Goal: Navigation & Orientation: Find specific page/section

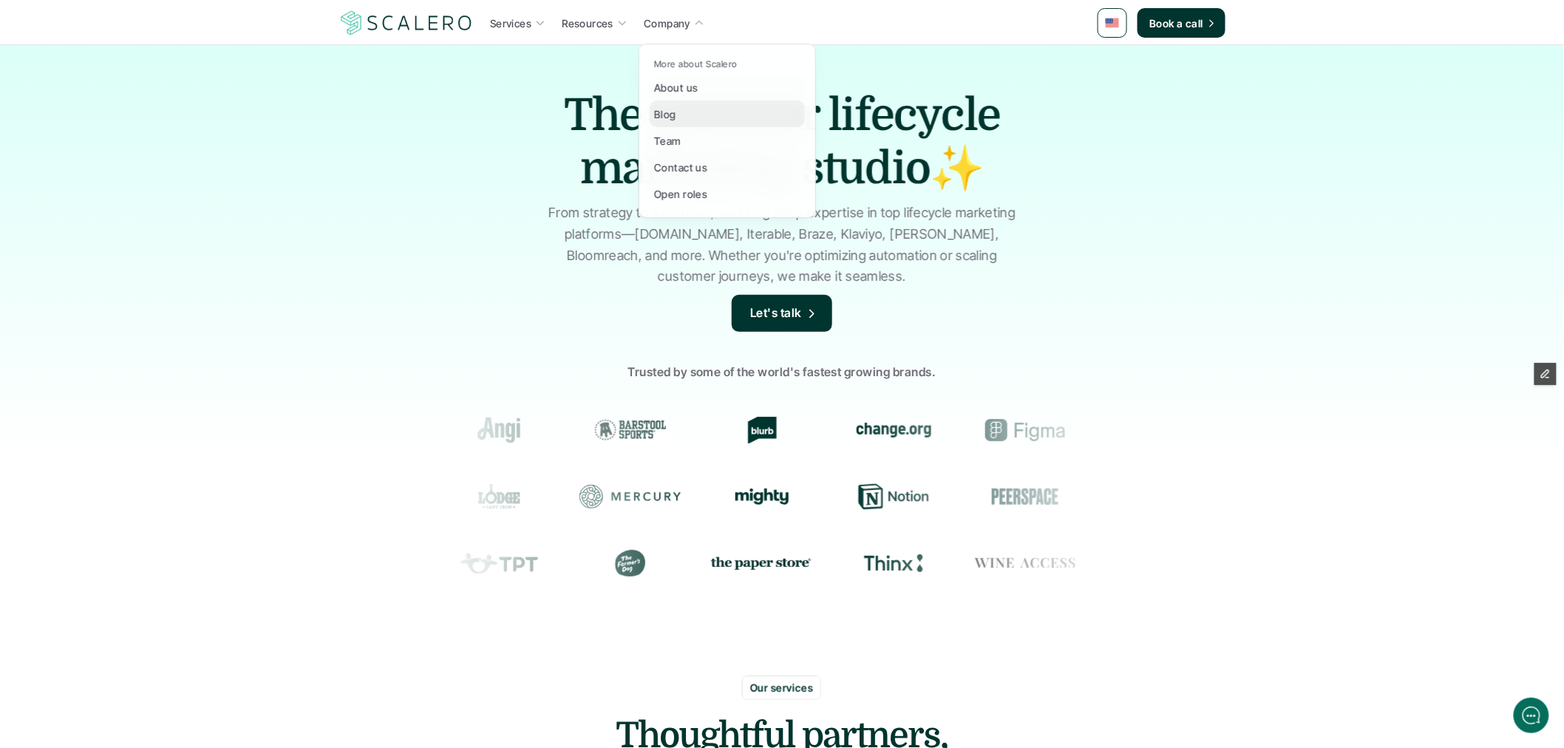
click at [703, 109] on link "Blog" at bounding box center [727, 114] width 155 height 27
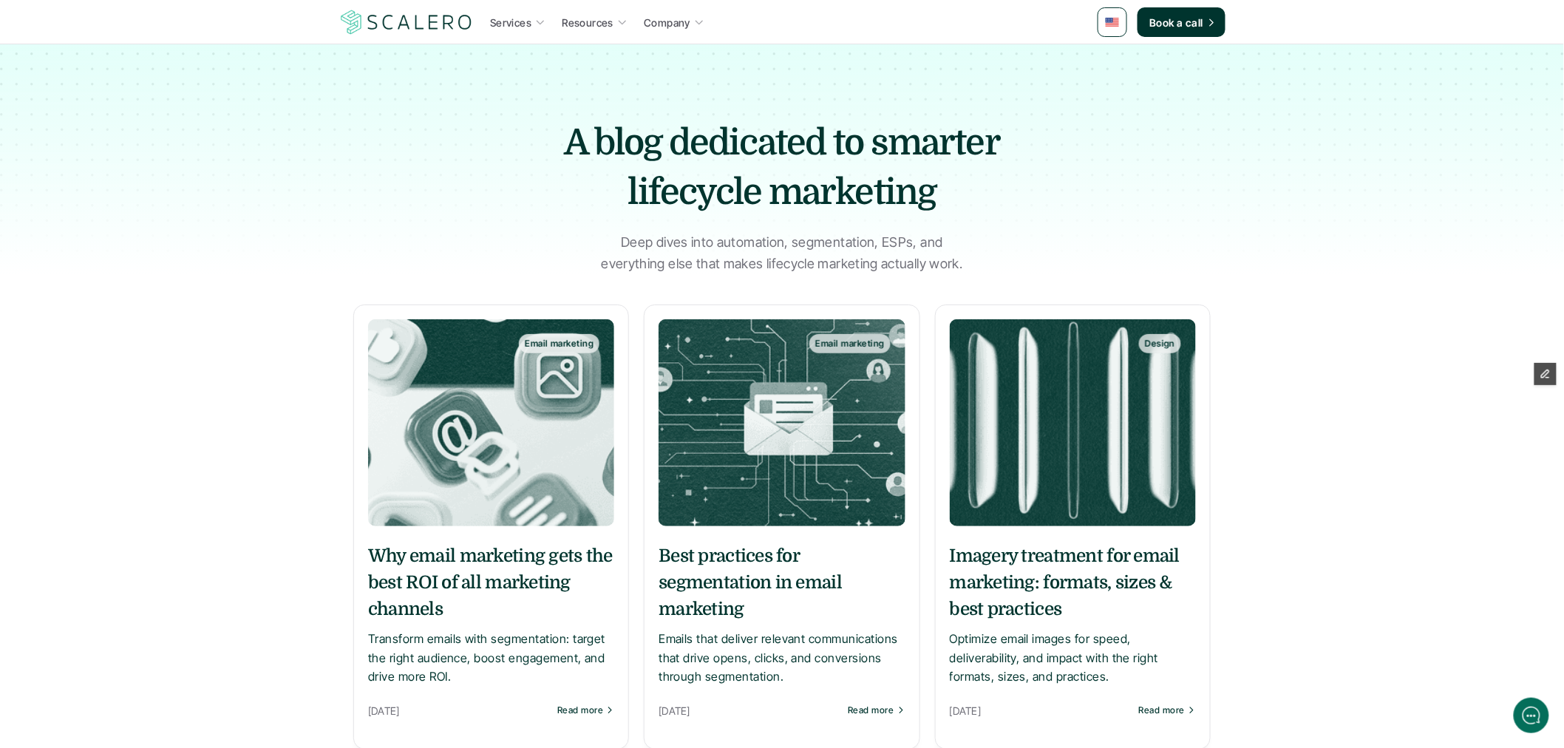
scroll to position [82, 0]
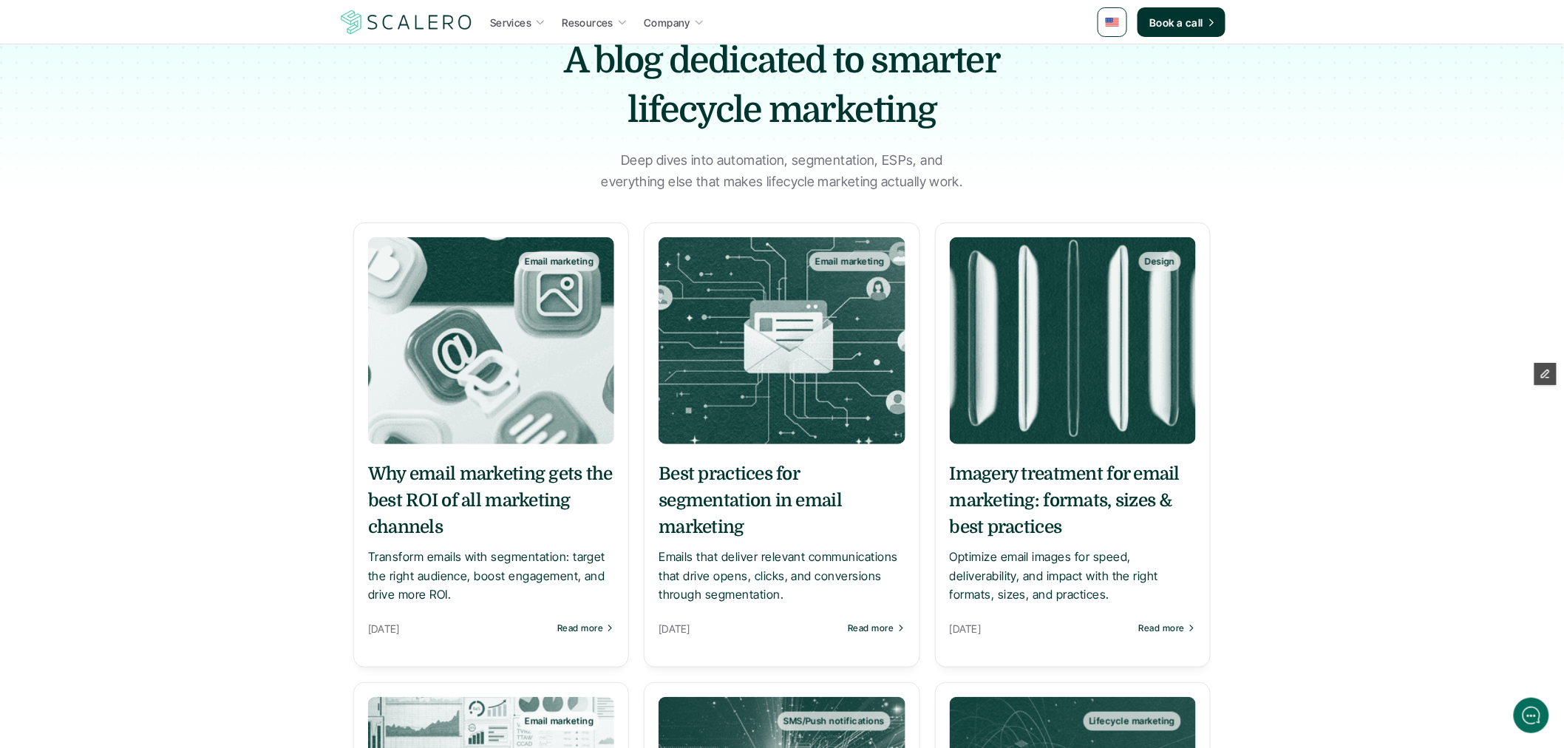
drag, startPoint x: 767, startPoint y: 458, endPoint x: 700, endPoint y: 533, distance: 100.5
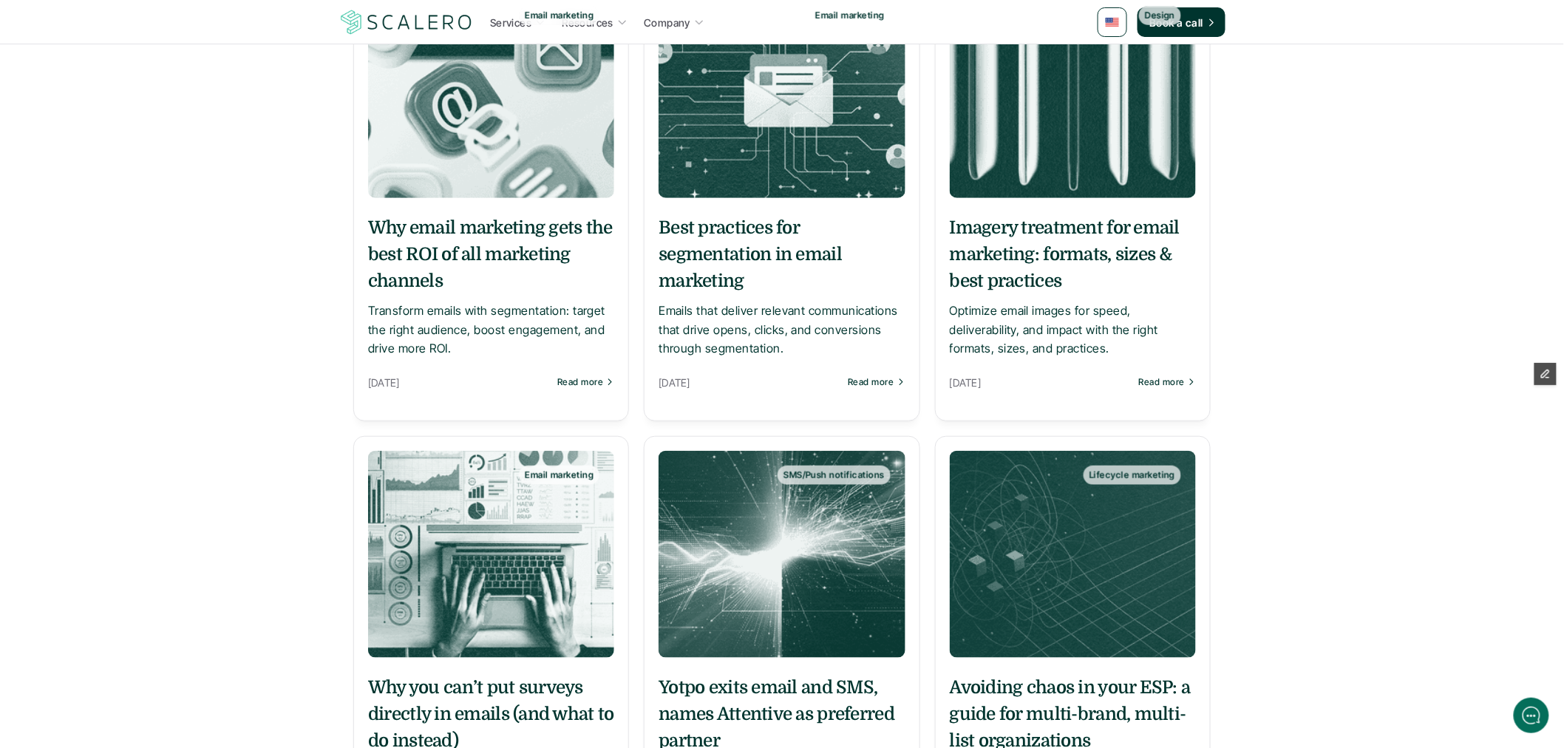
scroll to position [410, 0]
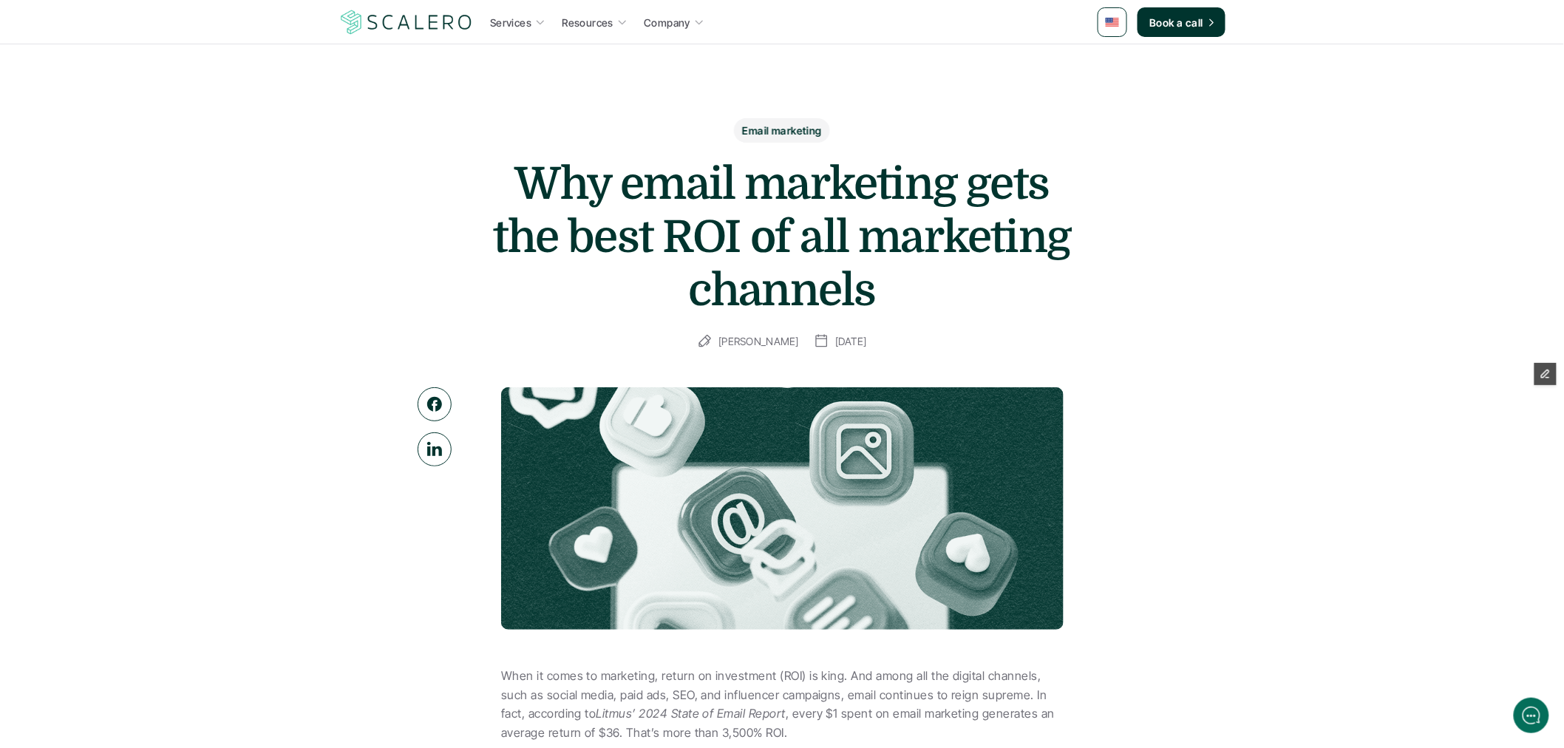
drag, startPoint x: 770, startPoint y: 13, endPoint x: 270, endPoint y: 152, distance: 518.9
drag, startPoint x: 1005, startPoint y: 302, endPoint x: 899, endPoint y: 475, distance: 203.1
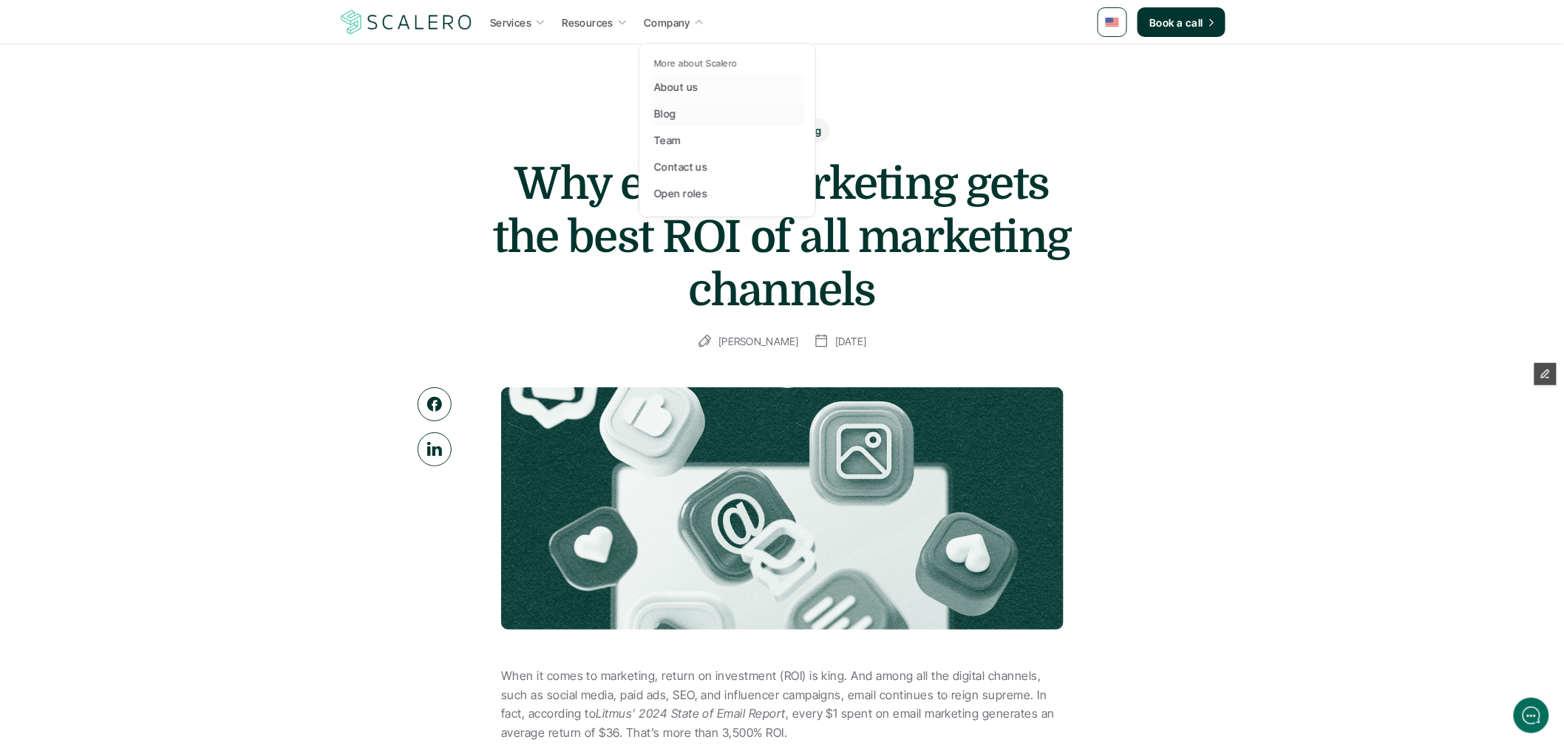
click at [689, 106] on link "Blog" at bounding box center [727, 113] width 155 height 27
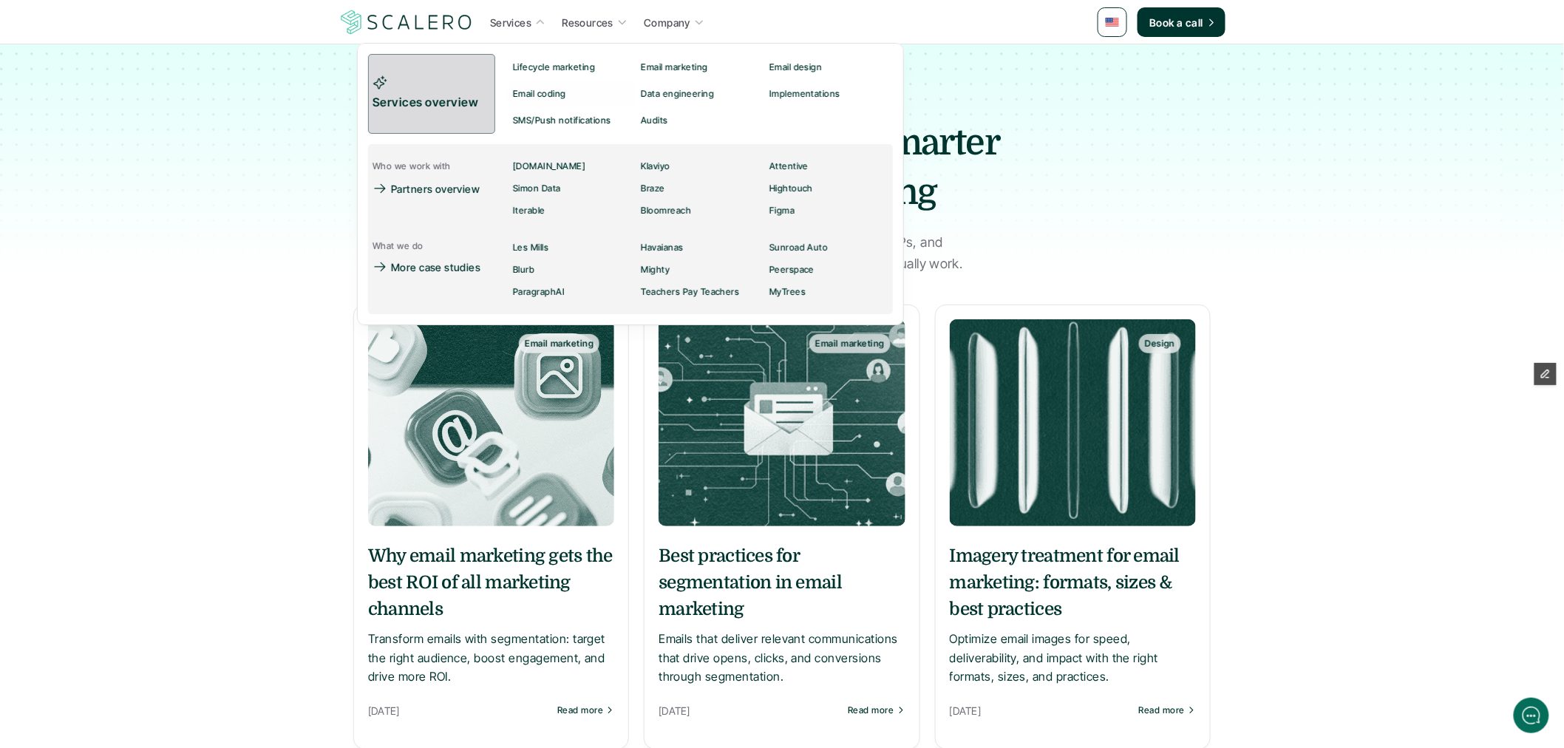
click at [469, 93] on p "Services overview" at bounding box center [427, 102] width 109 height 19
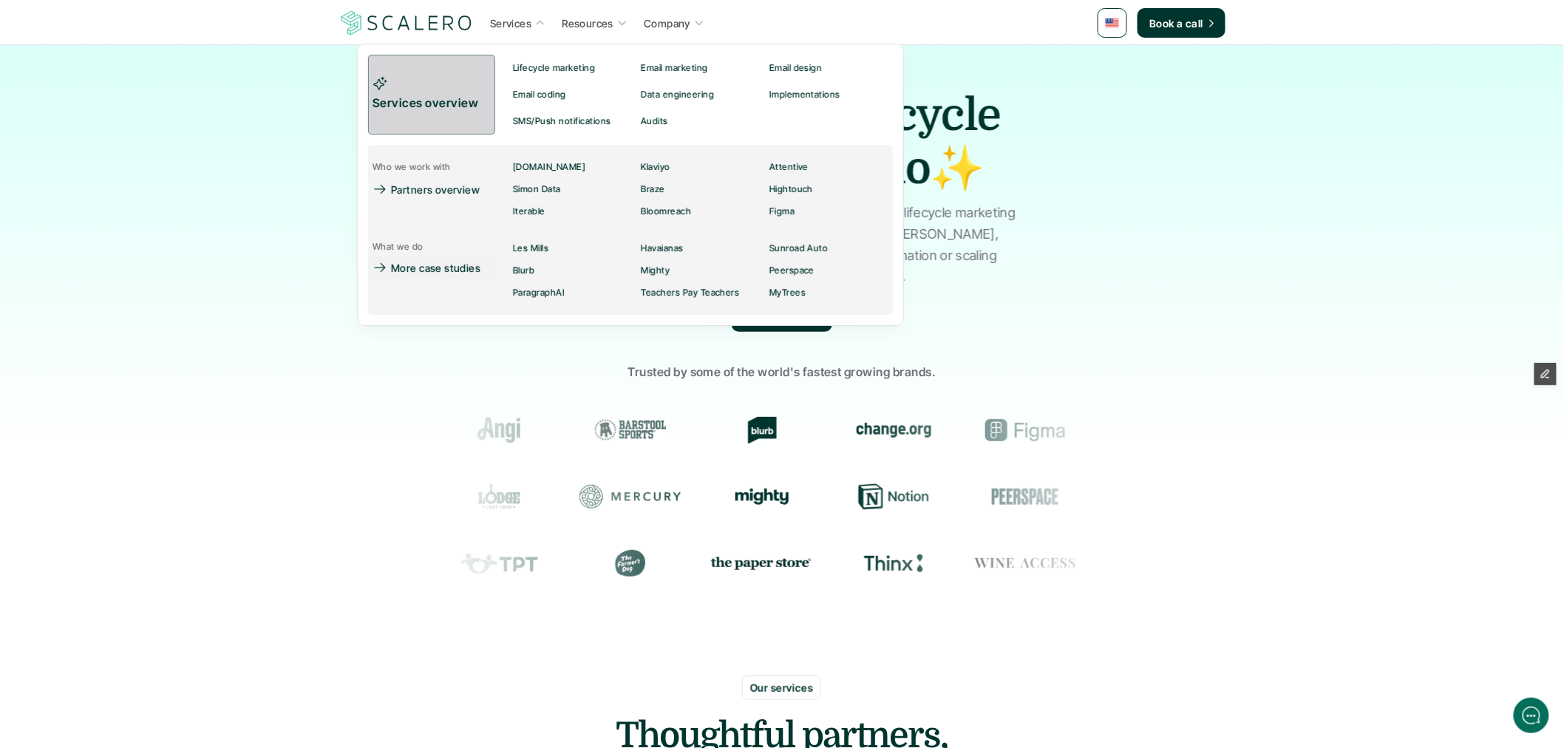
click at [447, 105] on p "Services overview" at bounding box center [427, 103] width 109 height 19
click at [439, 92] on link "Services overview" at bounding box center [431, 95] width 127 height 80
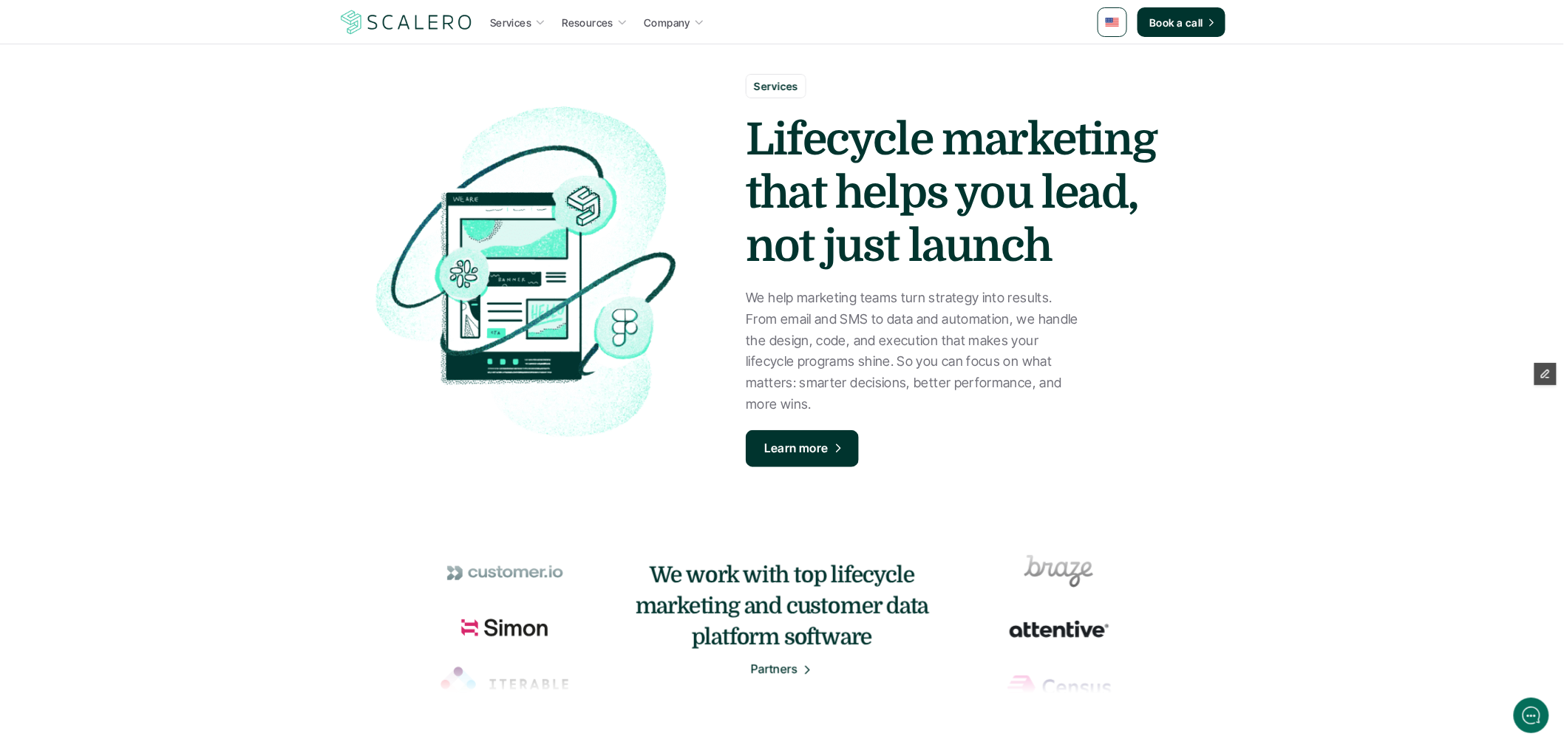
click at [1104, 21] on link at bounding box center [1113, 22] width 30 height 30
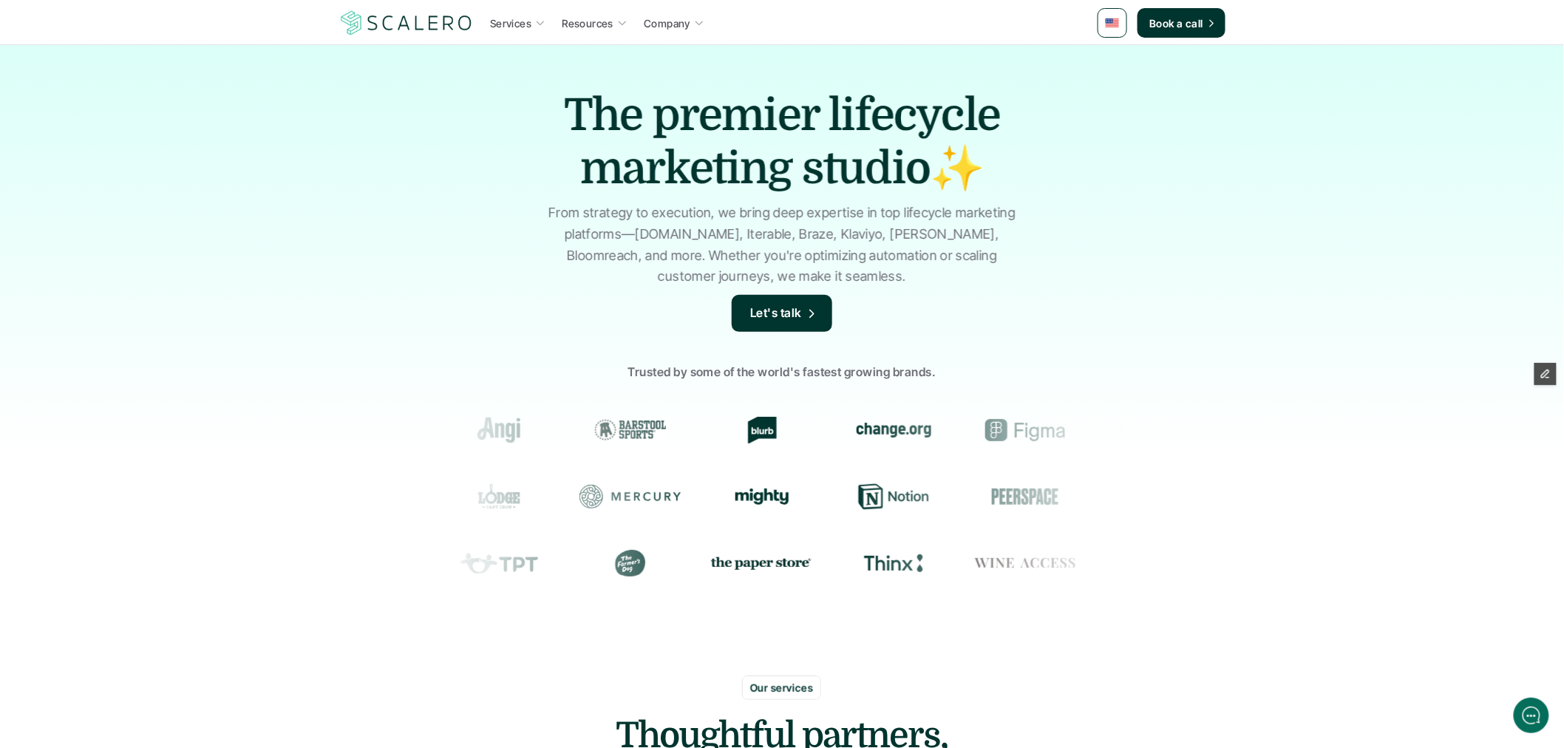
click at [1114, 28] on link at bounding box center [1113, 23] width 30 height 30
click at [1112, 61] on img at bounding box center [1114, 59] width 12 height 8
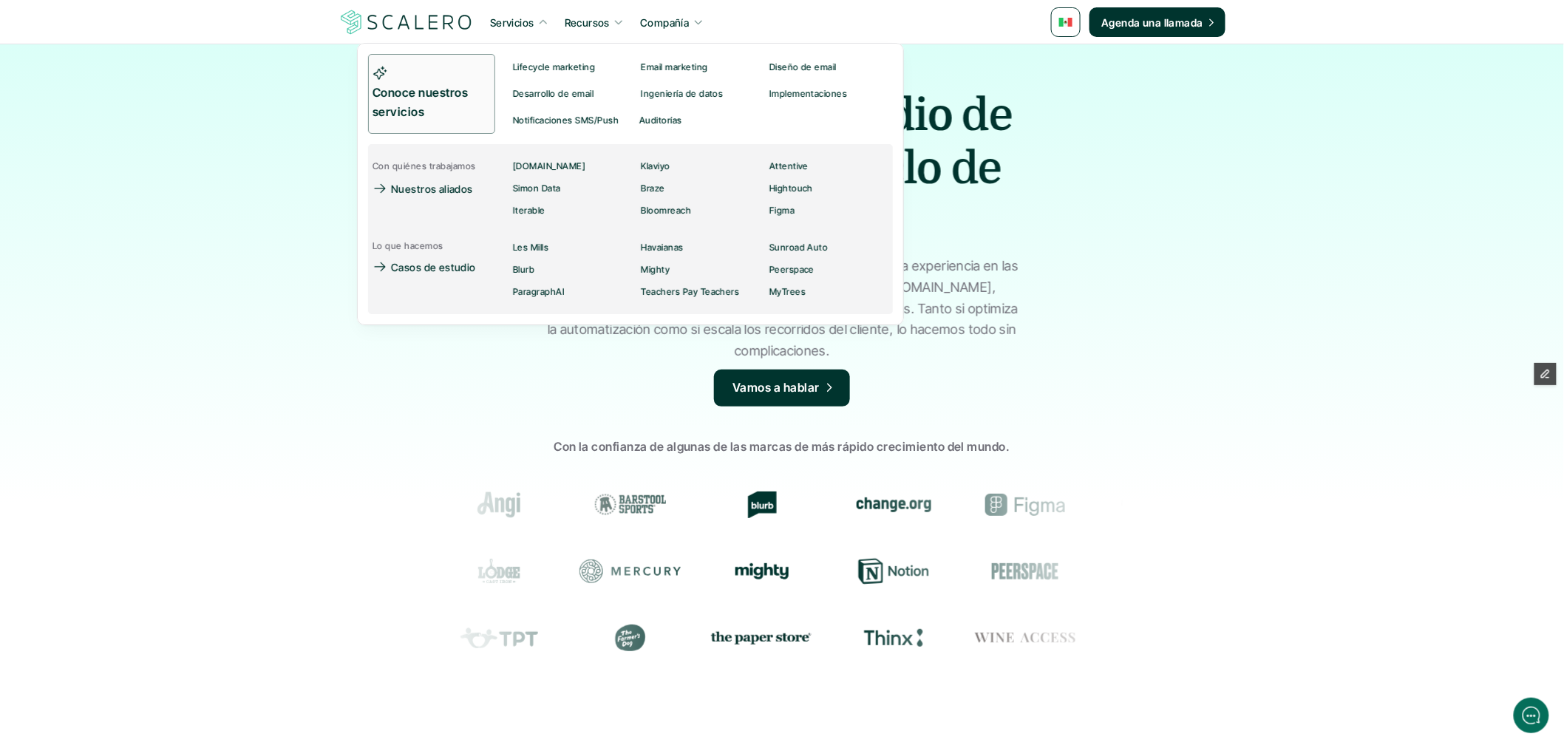
click at [476, 97] on p "Conoce nuestros servicios" at bounding box center [427, 103] width 109 height 38
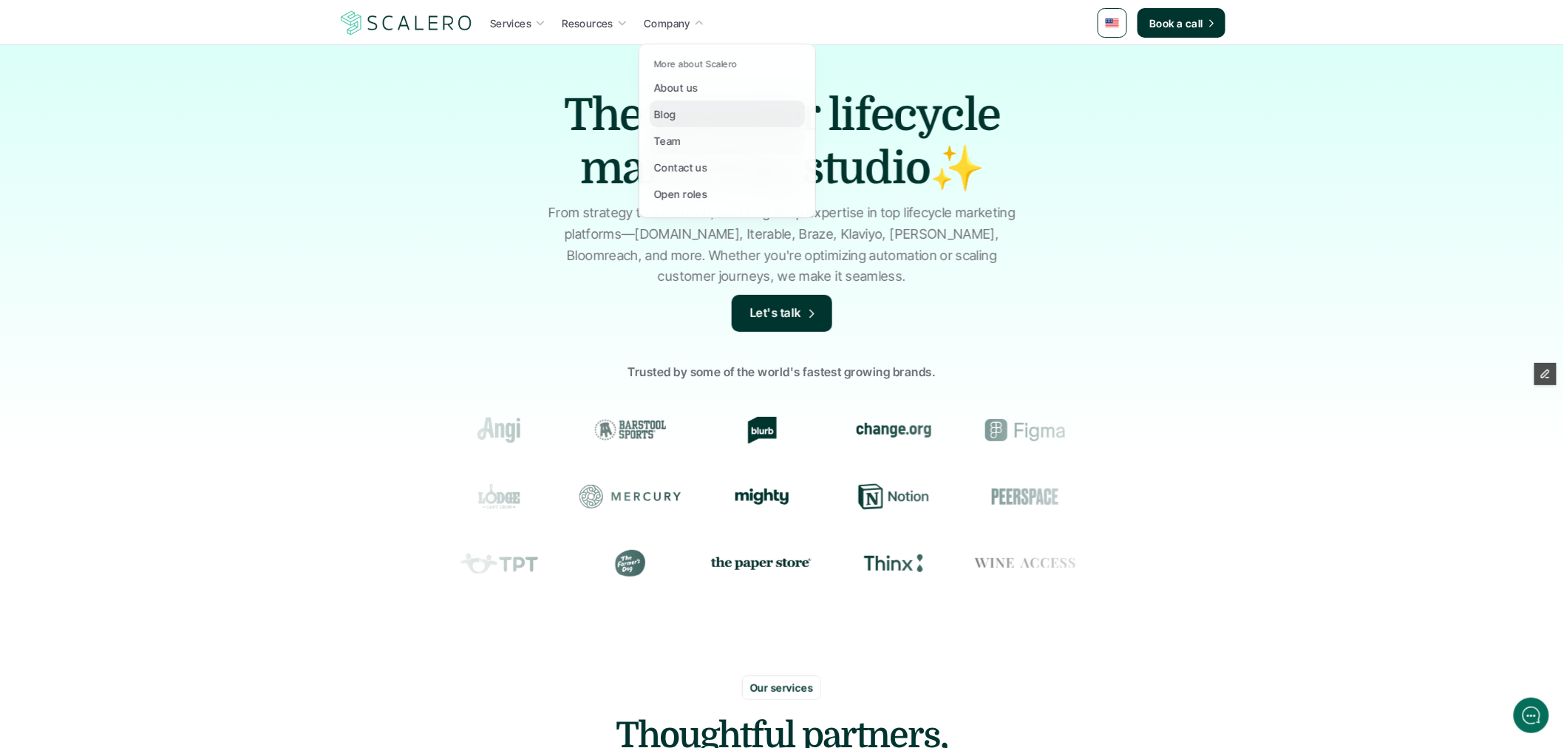
click at [684, 116] on div "Blog" at bounding box center [669, 114] width 31 height 18
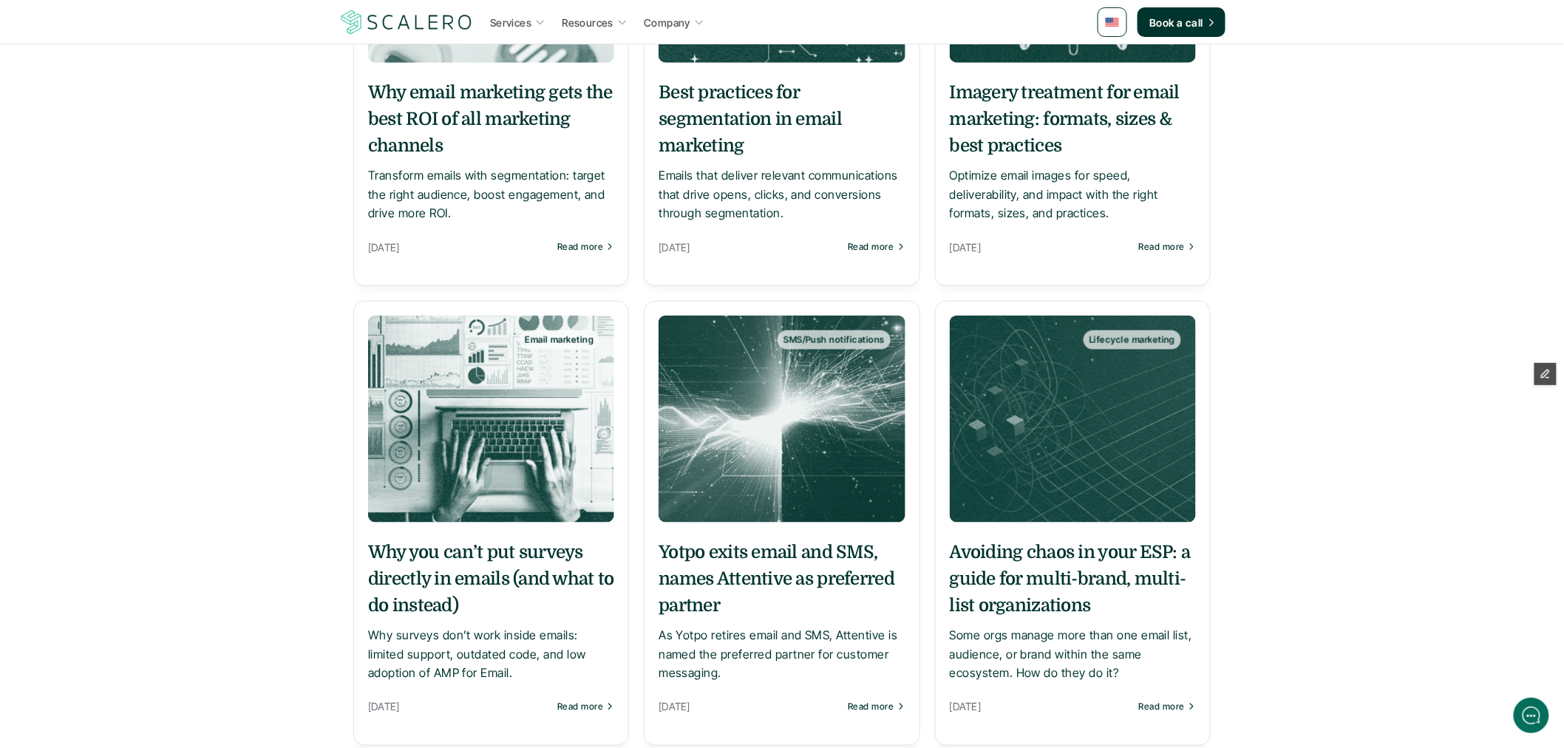
scroll to position [492, 0]
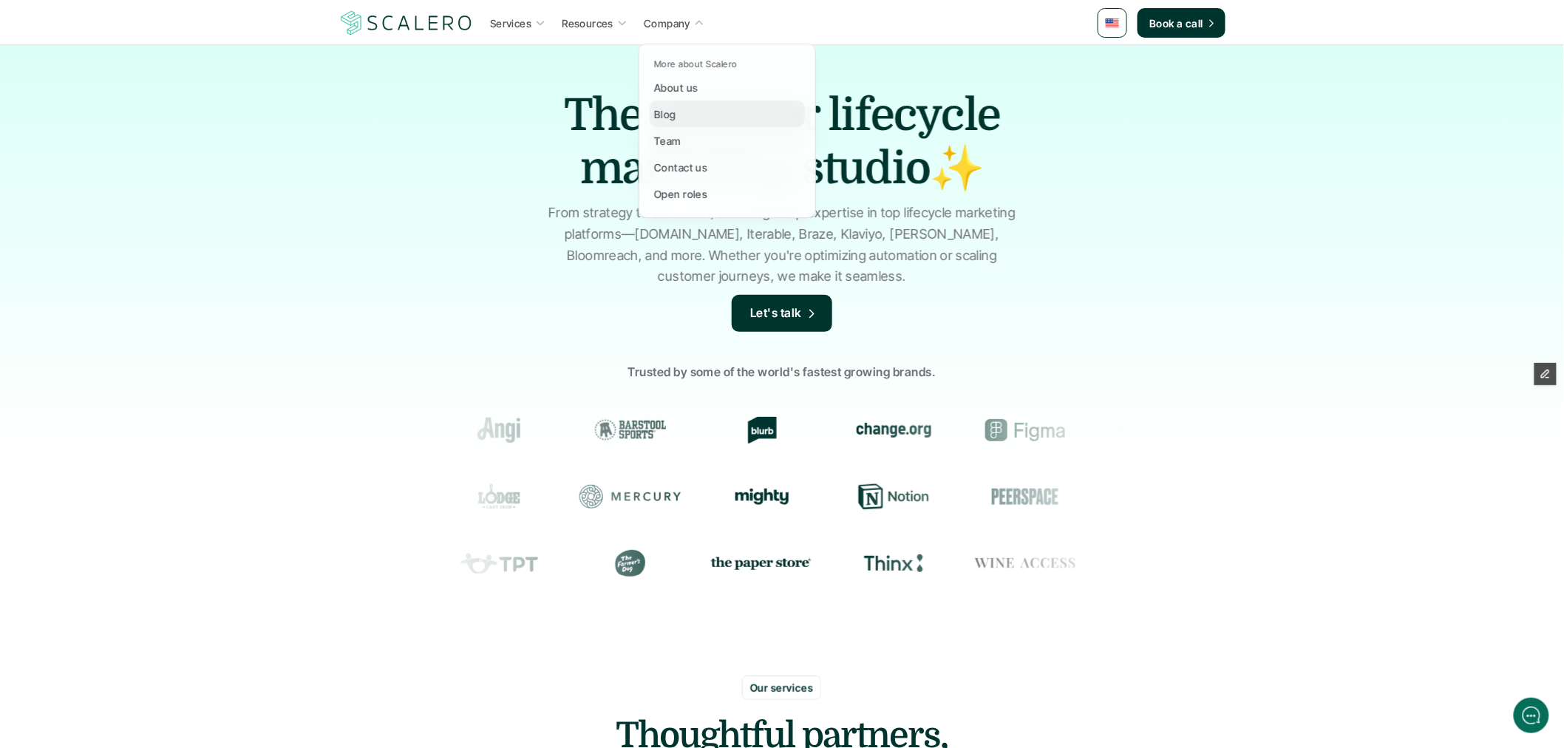
click at [689, 112] on link "Blog" at bounding box center [727, 114] width 155 height 27
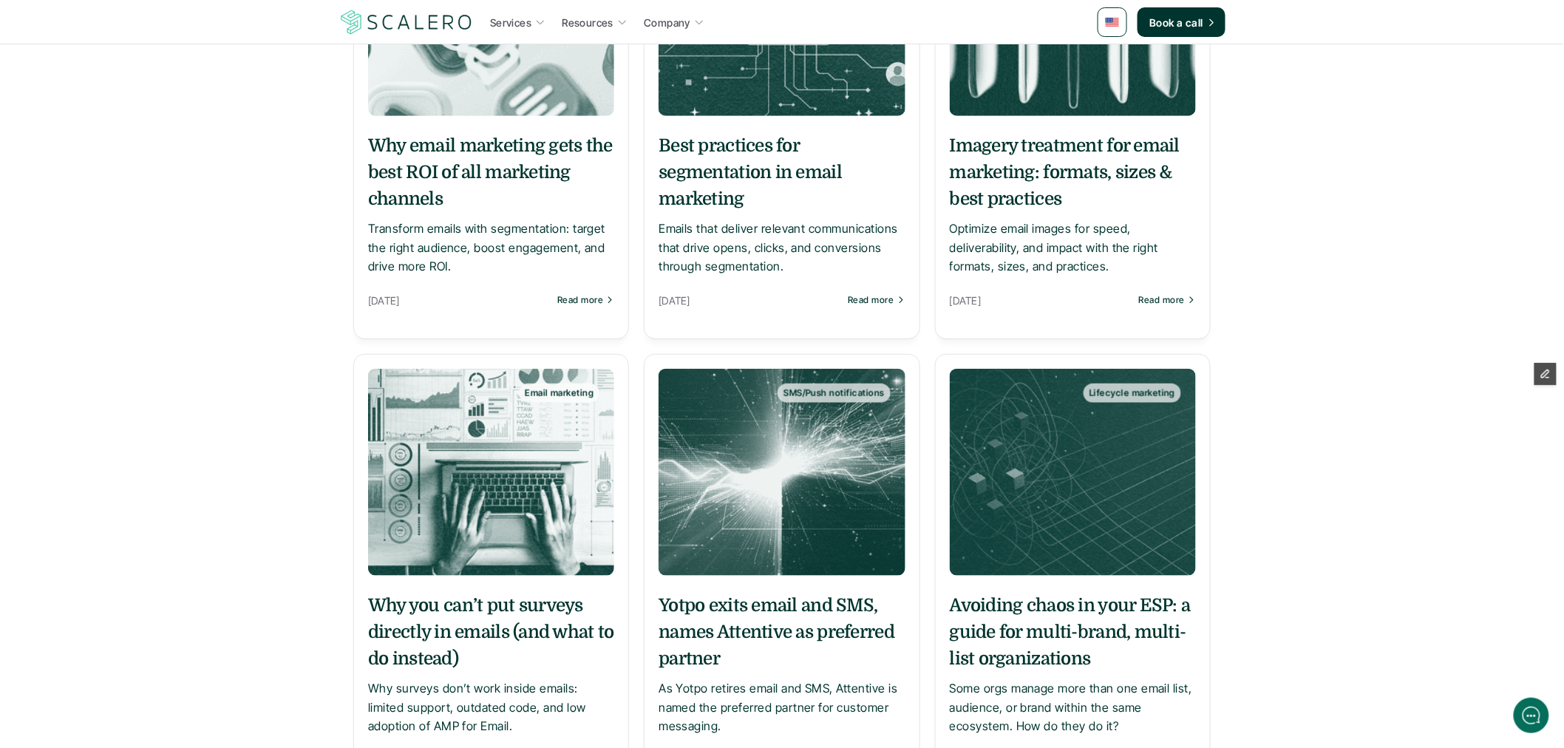
scroll to position [246, 0]
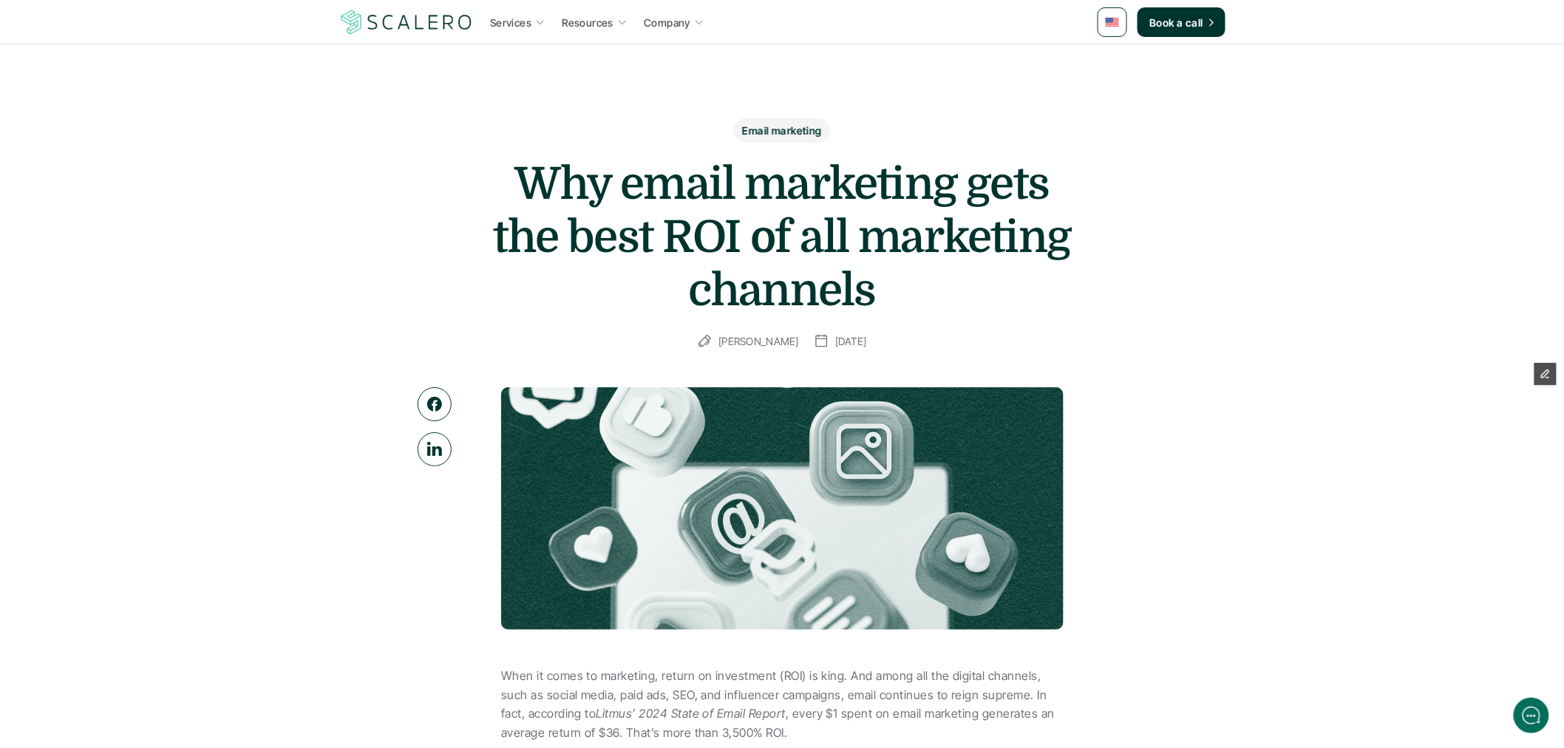
click at [807, 177] on h1 "Why email marketing gets the best ROI of all marketing channels" at bounding box center [781, 237] width 591 height 160
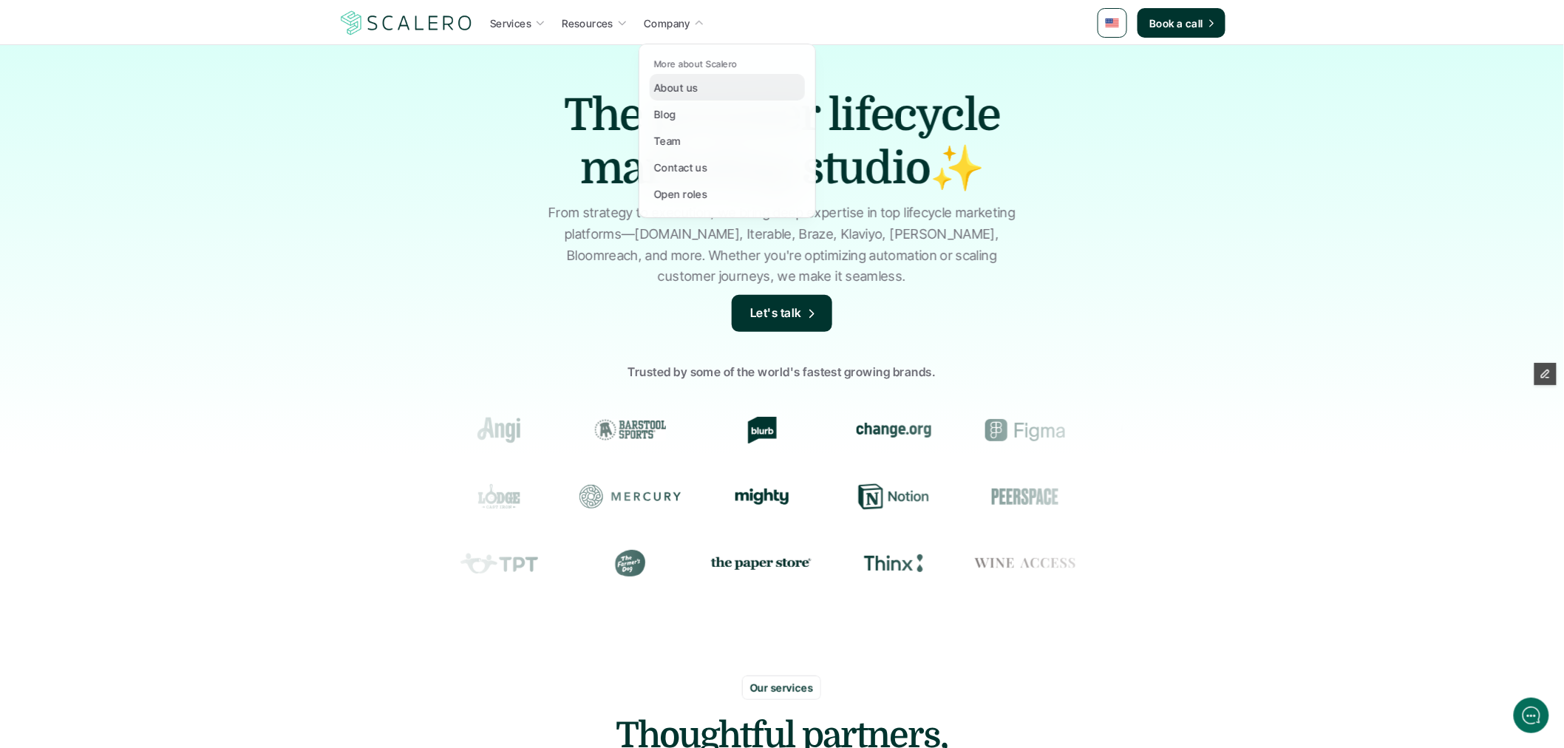
click at [695, 84] on p "About us" at bounding box center [676, 88] width 44 height 16
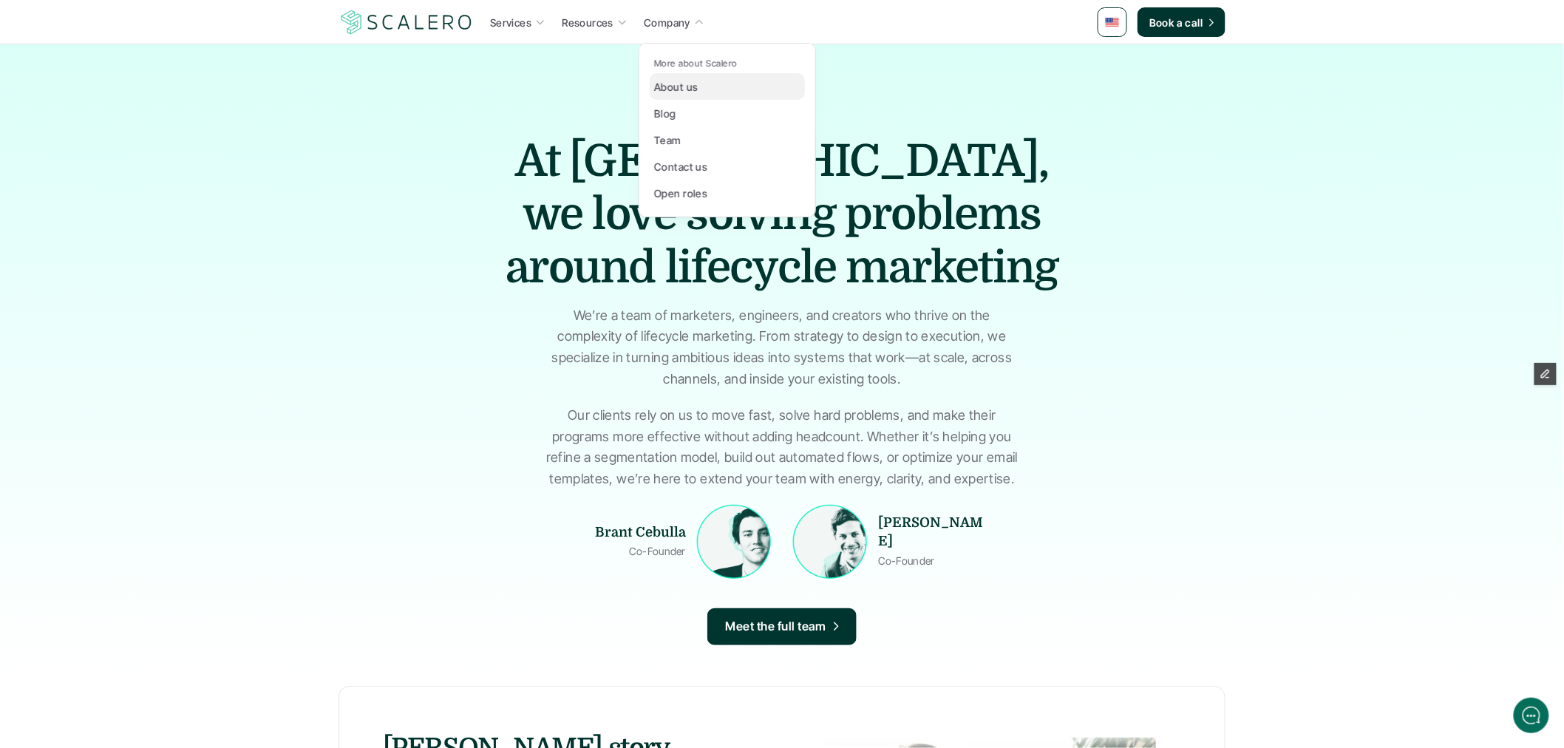
click at [670, 86] on p "About us" at bounding box center [676, 87] width 44 height 16
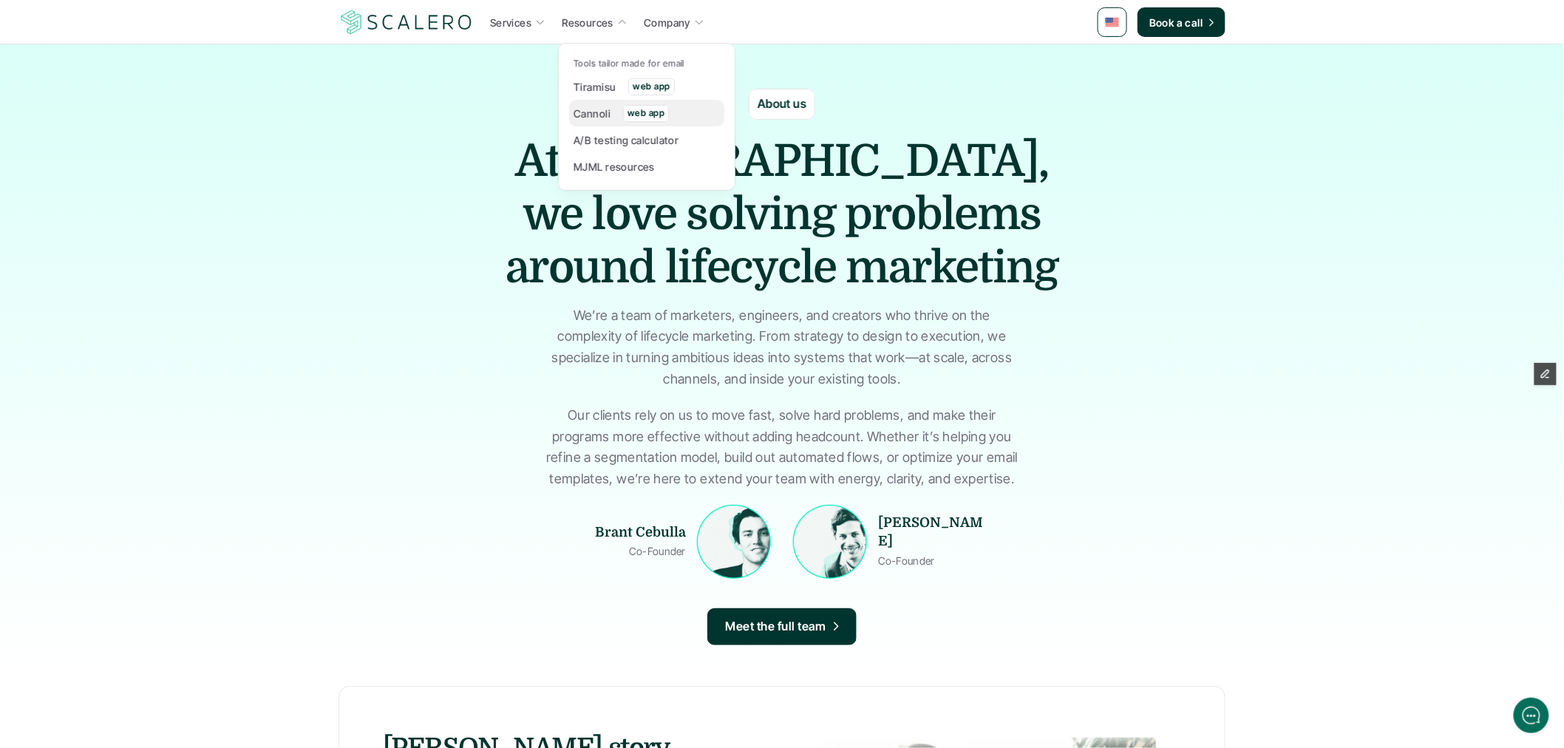
click at [604, 113] on p "Cannoli" at bounding box center [592, 114] width 37 height 16
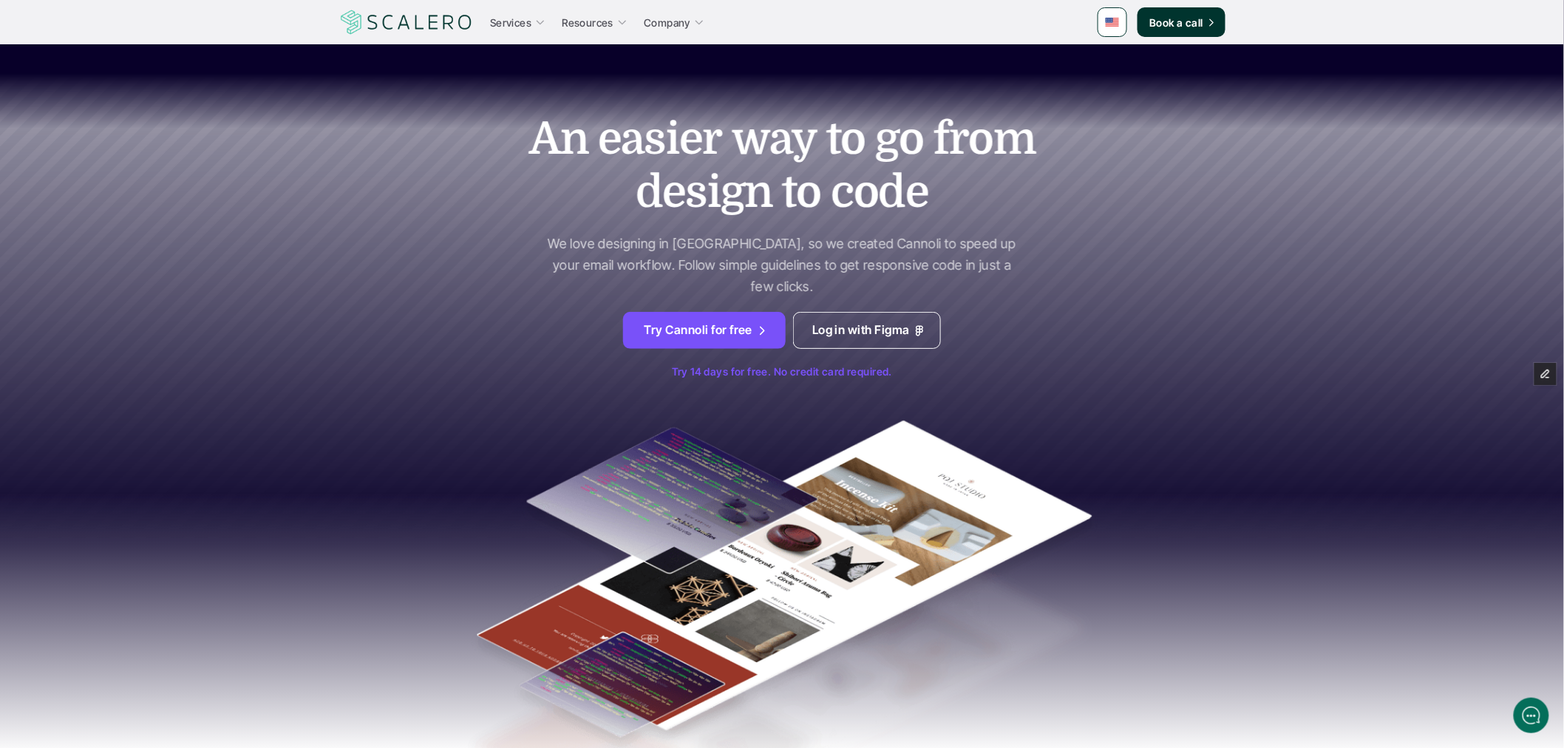
click at [1116, 21] on img at bounding box center [1112, 22] width 13 height 9
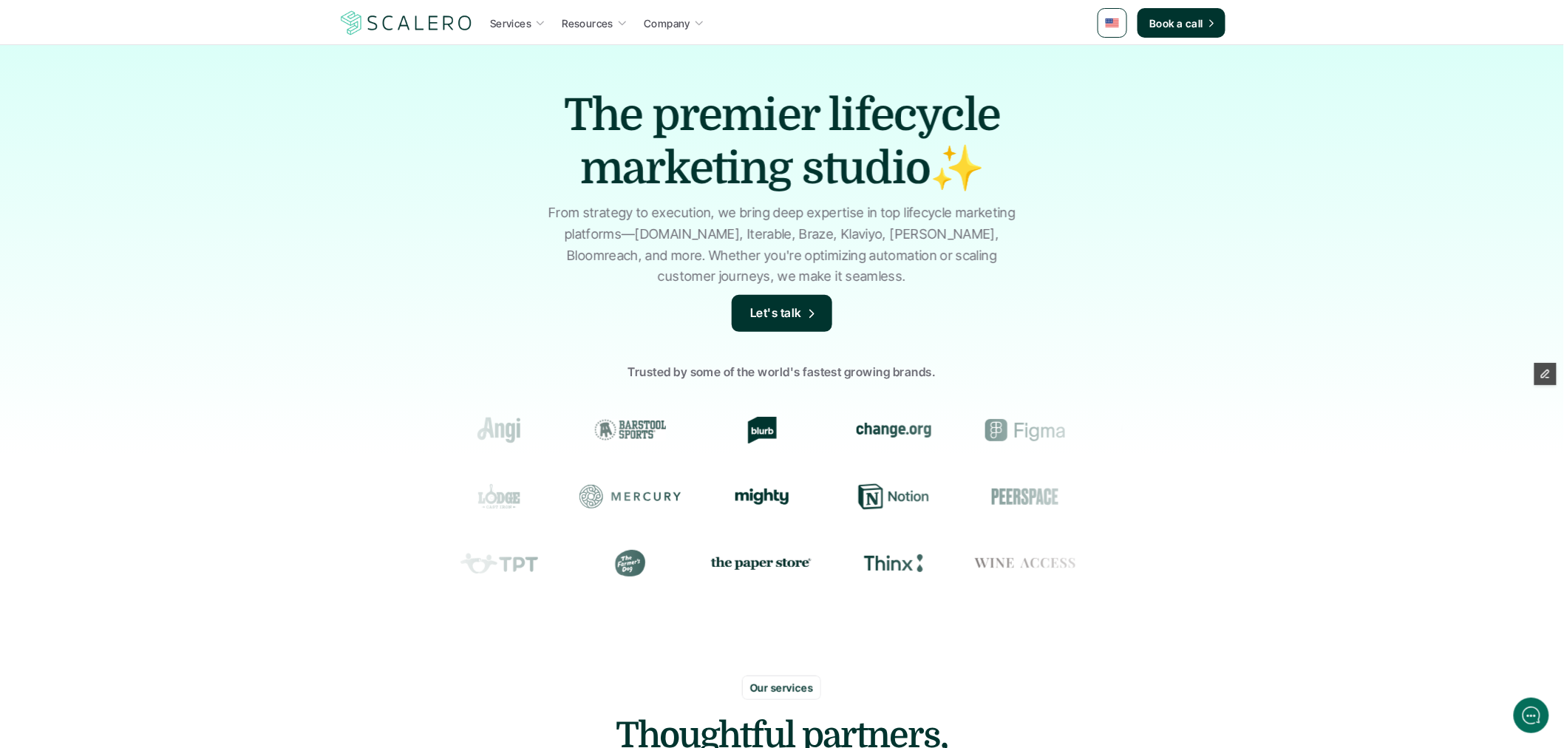
click at [1116, 21] on img at bounding box center [1112, 22] width 13 height 9
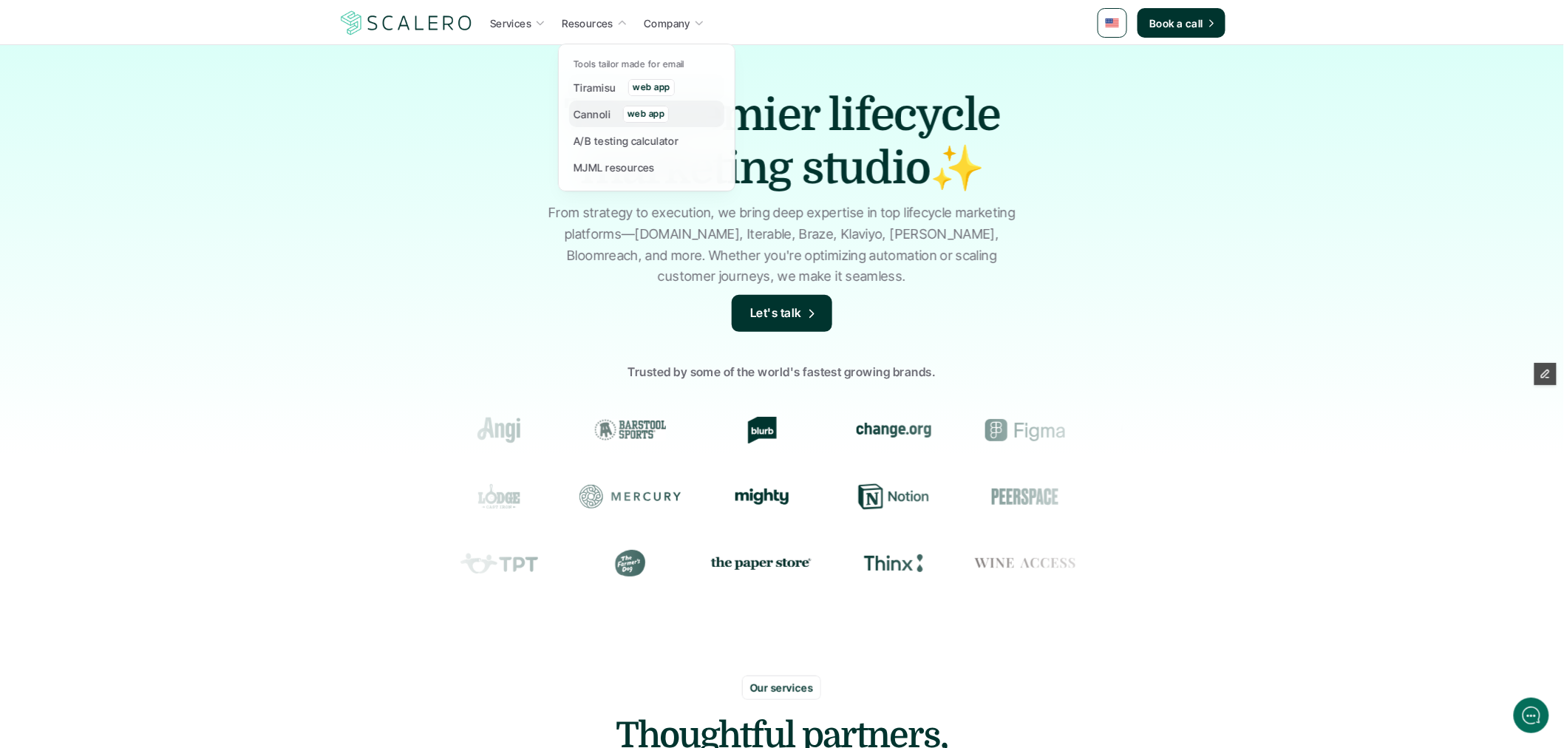
click at [612, 116] on div "Cannoli" at bounding box center [597, 114] width 46 height 18
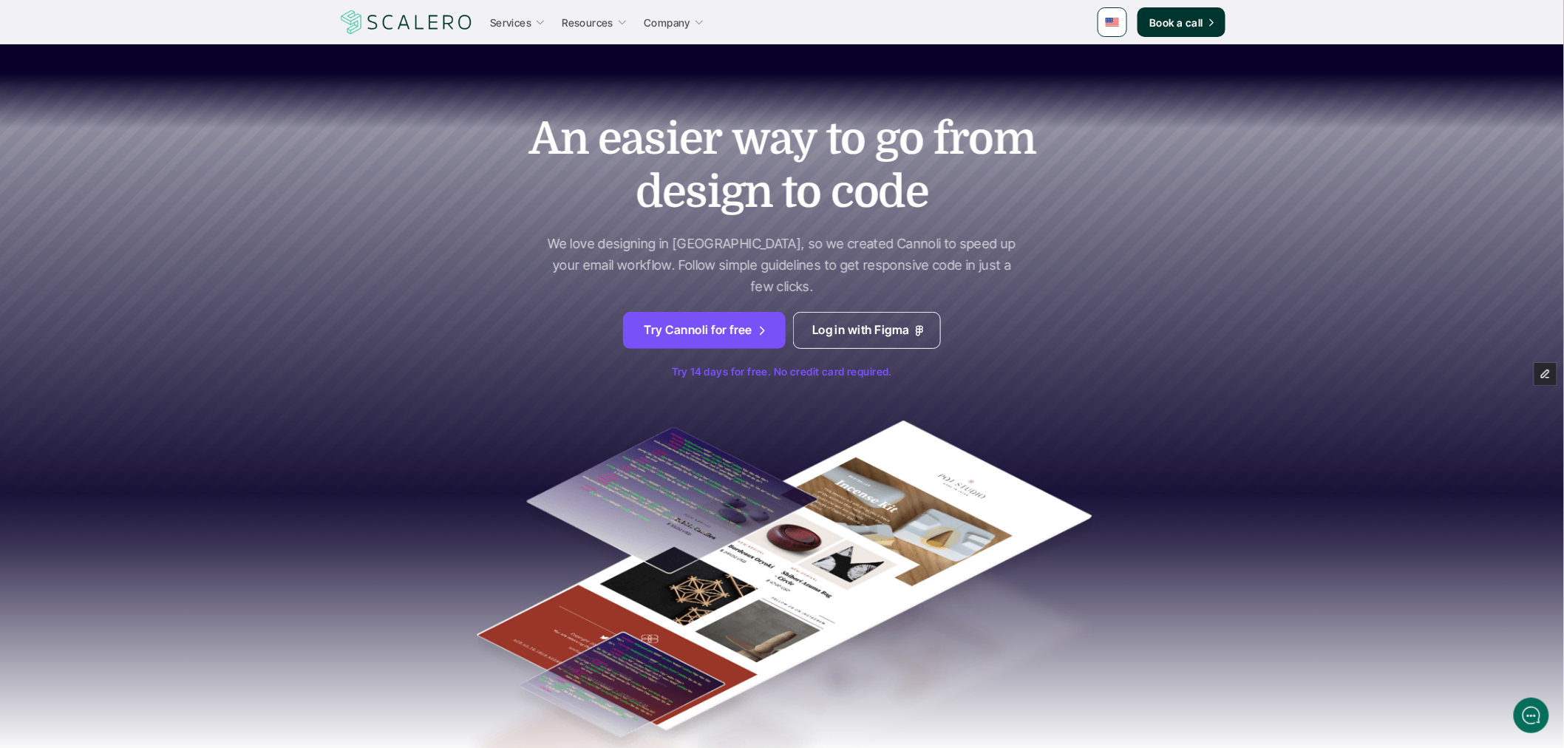
click at [1007, 27] on div "Services Resources Company" at bounding box center [786, 22] width 623 height 22
click at [1057, 129] on div "An easier way to go from design to code We love designing in Figma, so we creat…" at bounding box center [782, 423] width 887 height 681
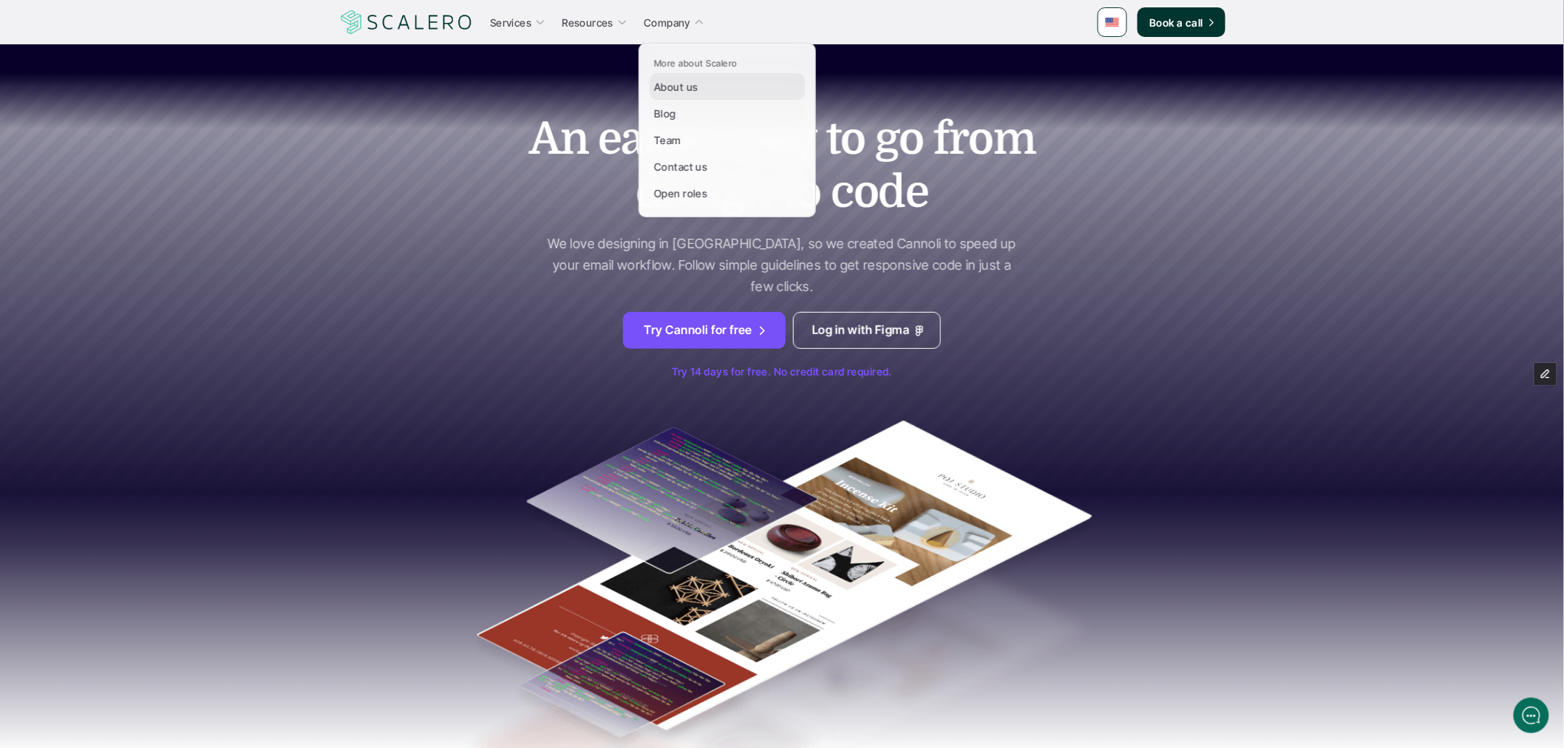
click at [677, 91] on p "About us" at bounding box center [676, 87] width 44 height 16
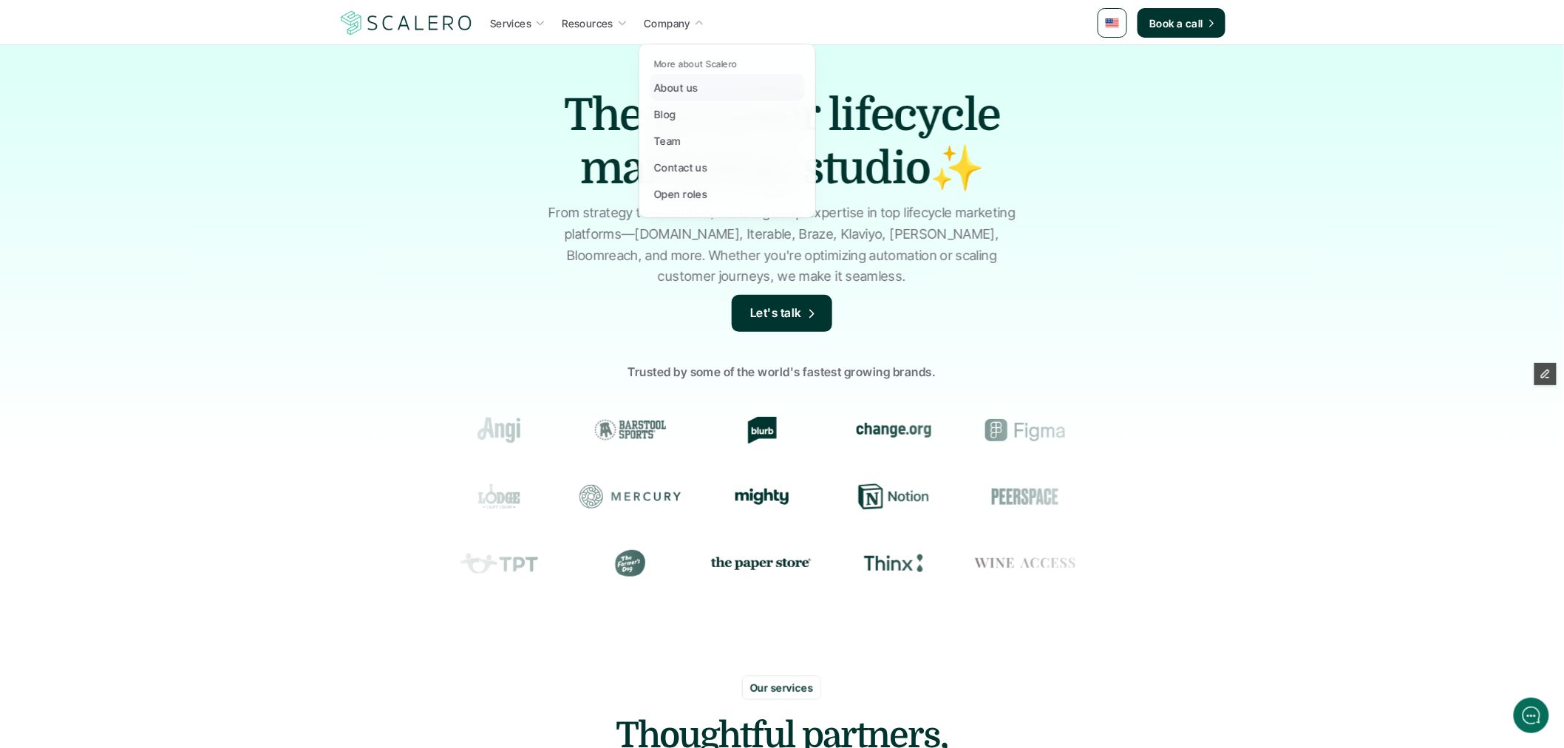
click at [676, 84] on p "About us" at bounding box center [676, 88] width 44 height 16
click at [691, 92] on p "About us" at bounding box center [676, 88] width 44 height 16
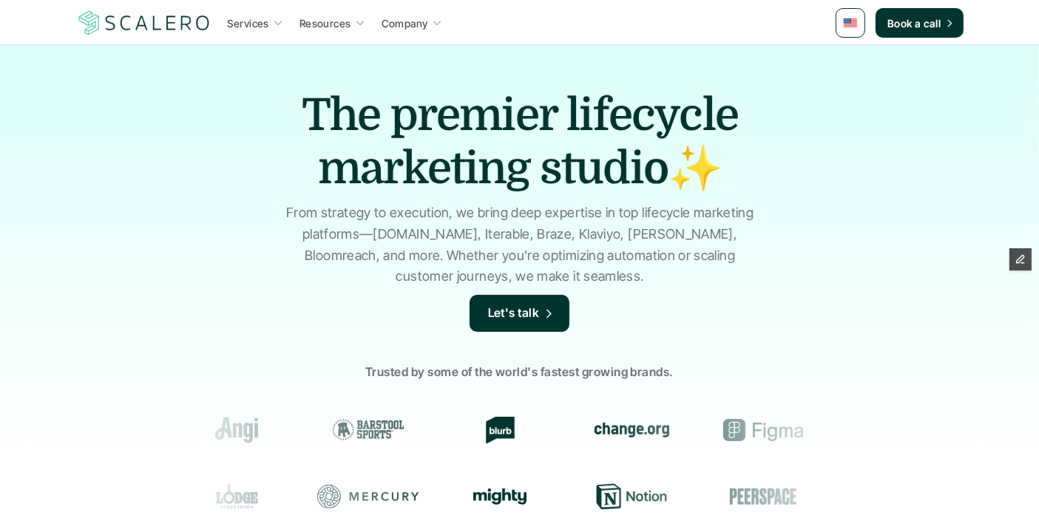
click at [850, 24] on img at bounding box center [850, 22] width 13 height 9
click at [844, 53] on link at bounding box center [851, 59] width 27 height 27
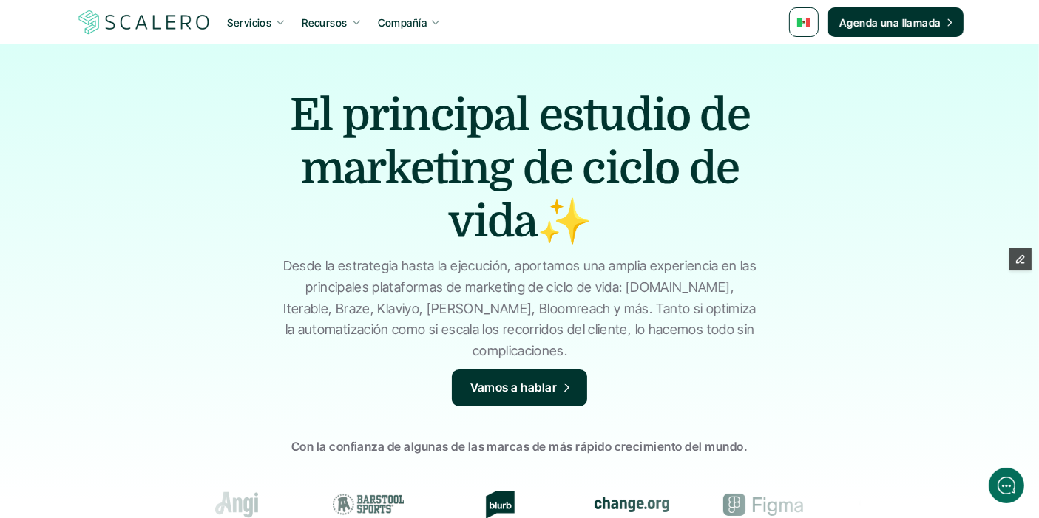
click at [802, 23] on img at bounding box center [803, 22] width 13 height 9
click at [812, 27] on link at bounding box center [804, 22] width 30 height 30
click at [807, 58] on img at bounding box center [805, 59] width 12 height 8
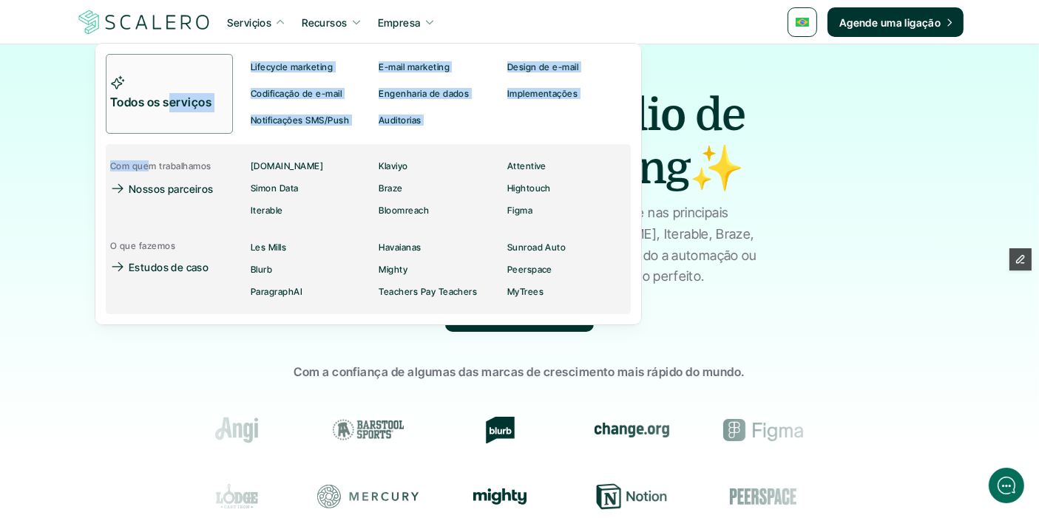
drag, startPoint x: 146, startPoint y: 138, endPoint x: 174, endPoint y: 120, distance: 33.0
click at [174, 120] on div "Todos os serviços Lifecycle marketing E-mail marketing Design de e-mail Codific…" at bounding box center [368, 184] width 525 height 260
click at [174, 120] on link "Todos os serviços" at bounding box center [169, 94] width 127 height 80
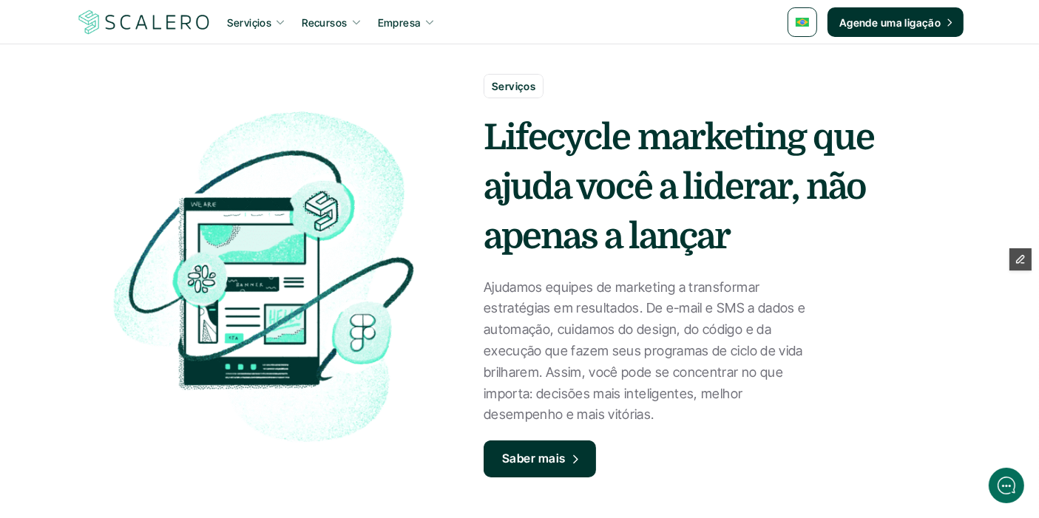
click at [804, 21] on img at bounding box center [801, 22] width 13 height 9
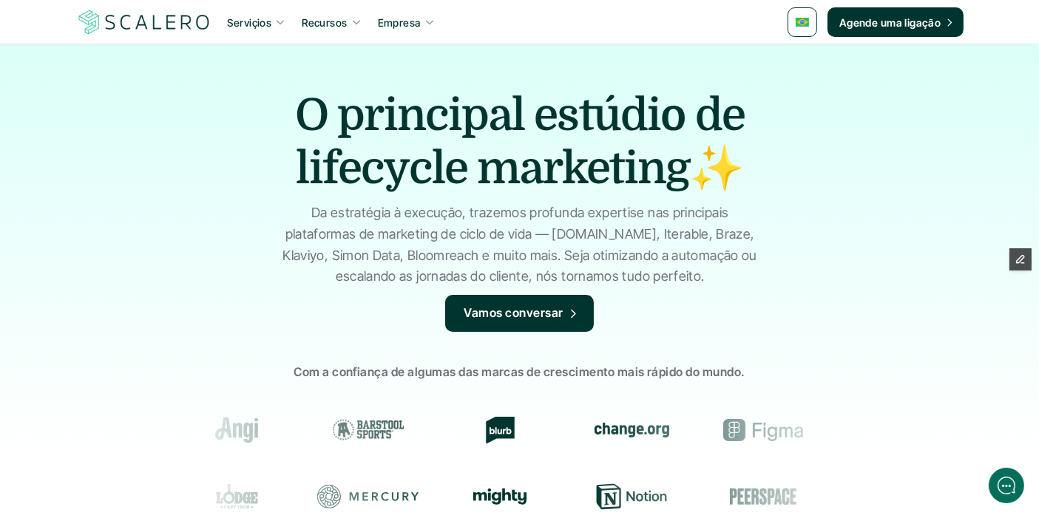
click at [804, 21] on img at bounding box center [801, 22] width 13 height 9
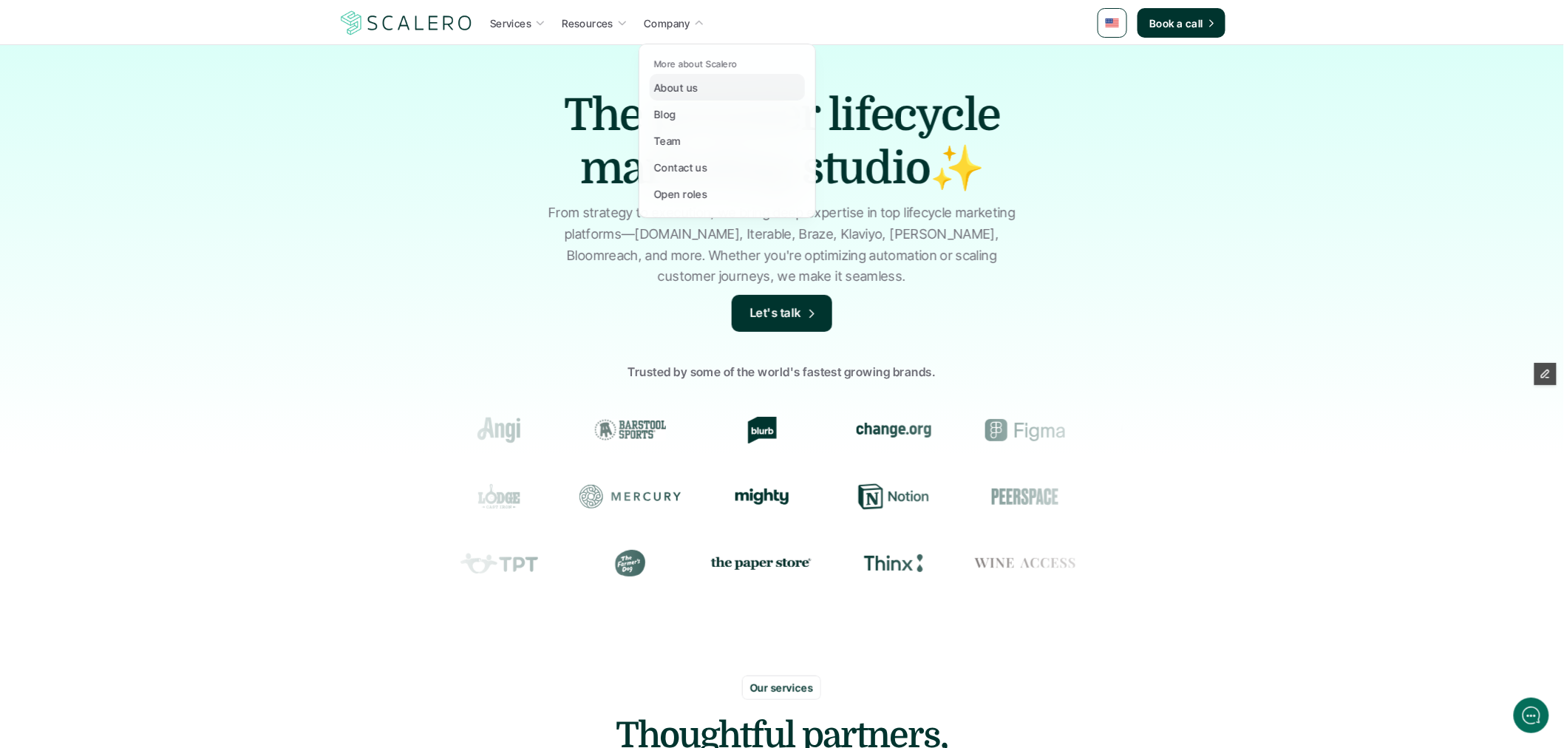
click at [698, 90] on div "About us" at bounding box center [680, 87] width 52 height 18
